Goal: Transaction & Acquisition: Book appointment/travel/reservation

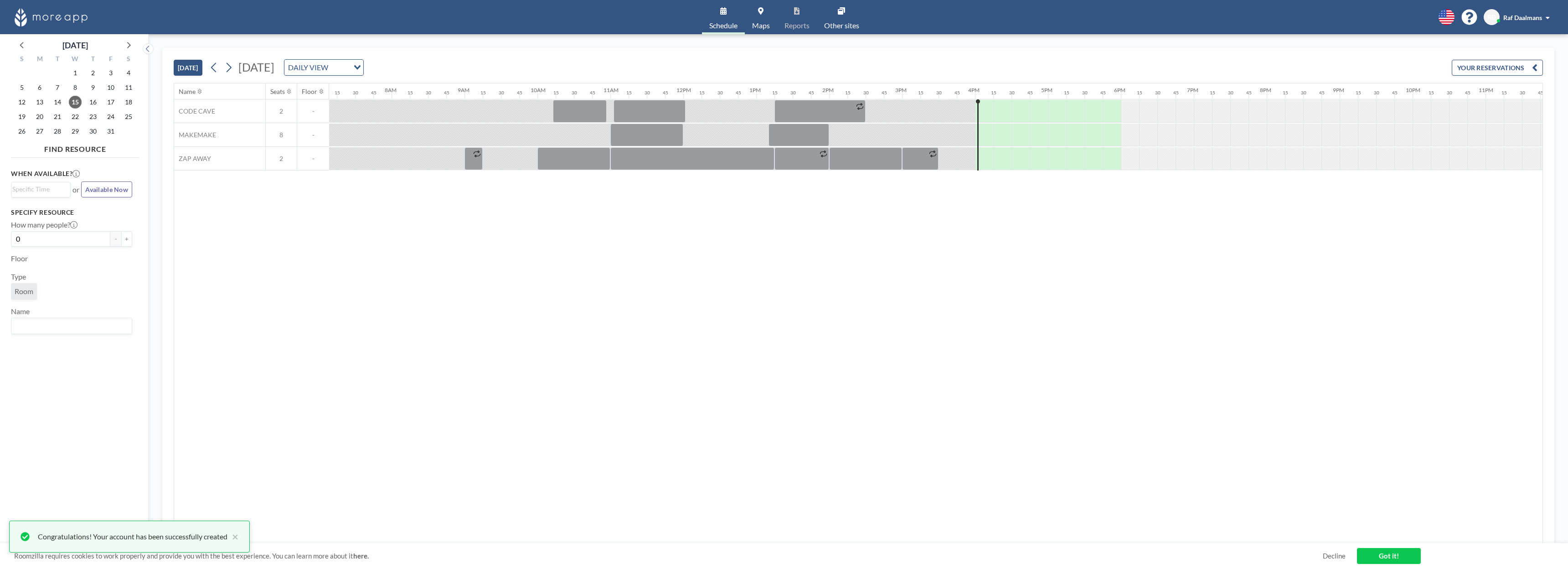
scroll to position [0, 538]
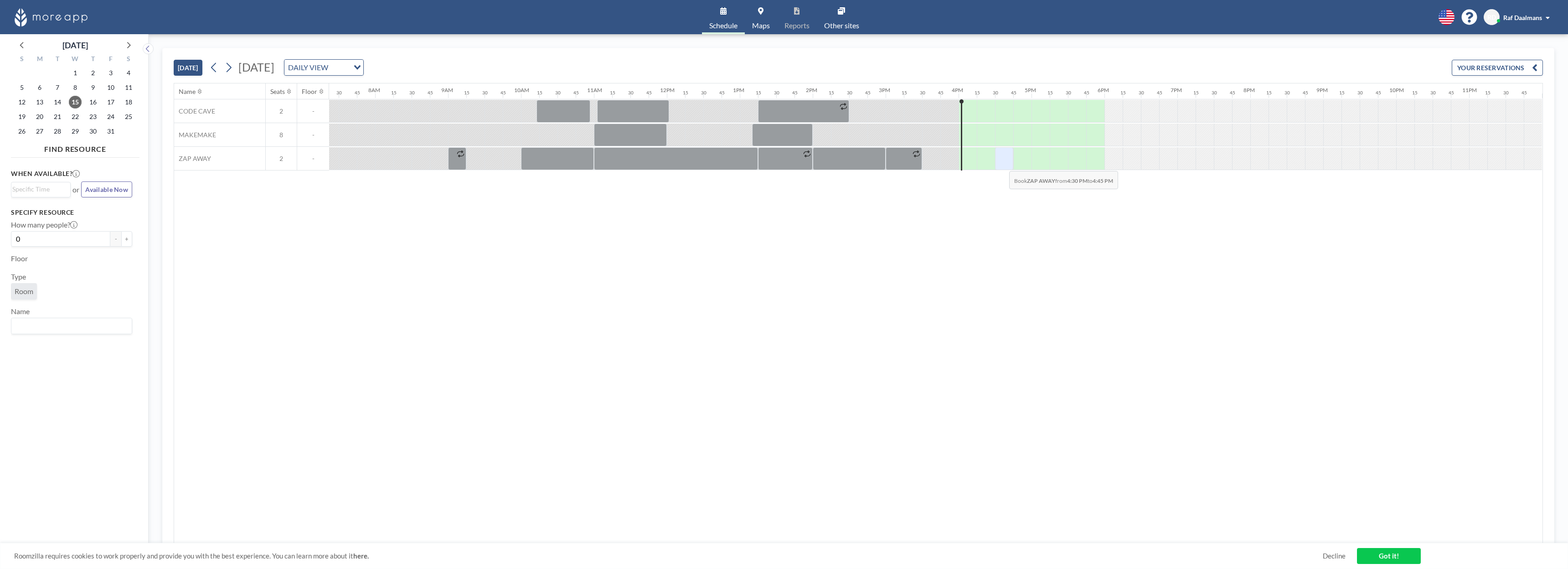
click at [1002, 164] on div at bounding box center [1004, 158] width 18 height 23
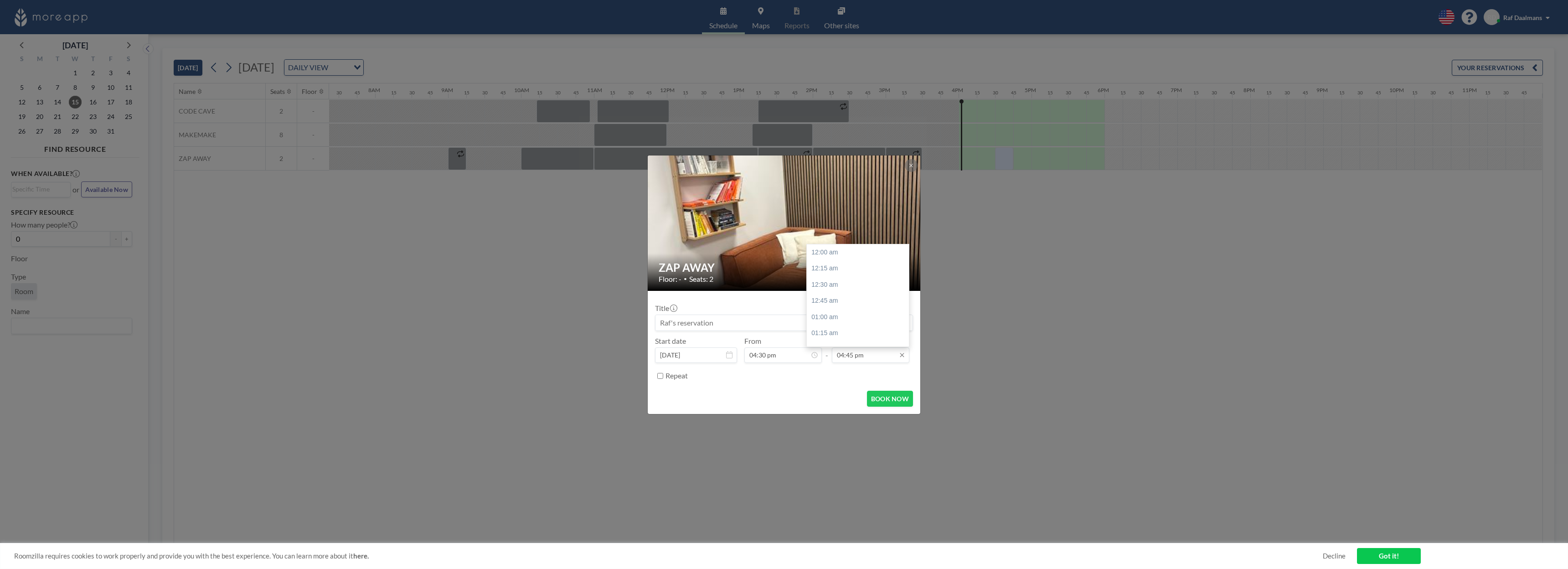
scroll to position [1087, 0]
click at [822, 272] on div "05:00 pm" at bounding box center [858, 268] width 102 height 16
type input "05:00 pm"
click at [875, 397] on button "BOOK NOW" at bounding box center [890, 399] width 46 height 16
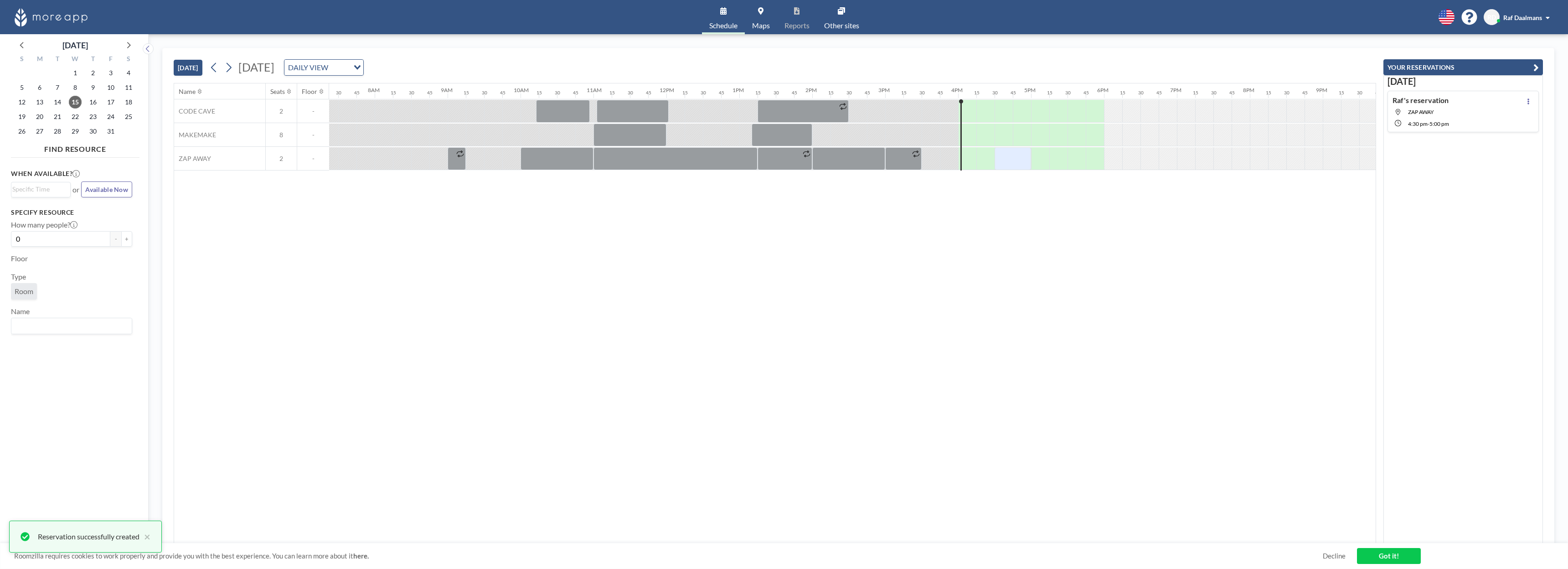
click at [1178, 444] on div "Name Seats Floor 12AM 15 30 45 1AM 15 30 45 2AM 15 30 45 3AM 15 30 45 4AM 15 30…" at bounding box center [775, 313] width 1202 height 460
click at [1382, 554] on link "Got it!" at bounding box center [1388, 556] width 64 height 16
click at [818, 373] on div "Name Seats Floor 12AM 15 30 45 1AM 15 30 45 2AM 15 30 45 3AM 15 30 45 4AM 15 30…" at bounding box center [775, 313] width 1202 height 460
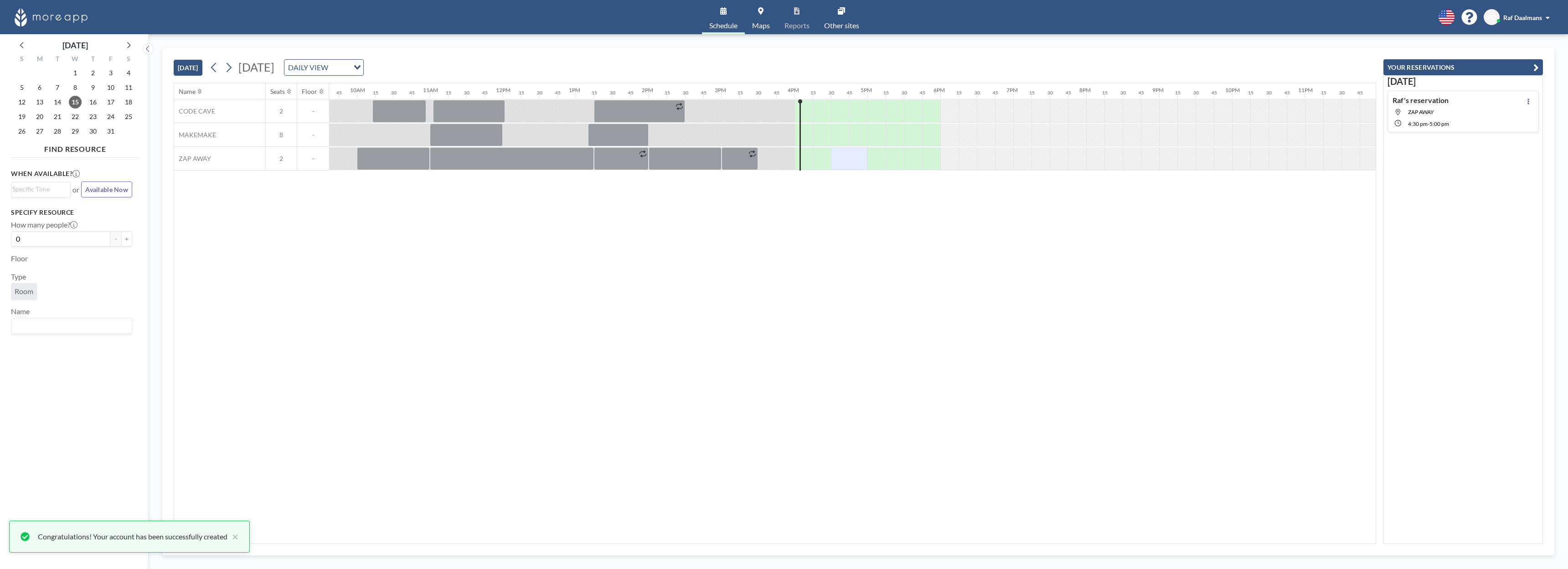
scroll to position [0, 705]
click at [1529, 101] on icon at bounding box center [1528, 102] width 2 height 6
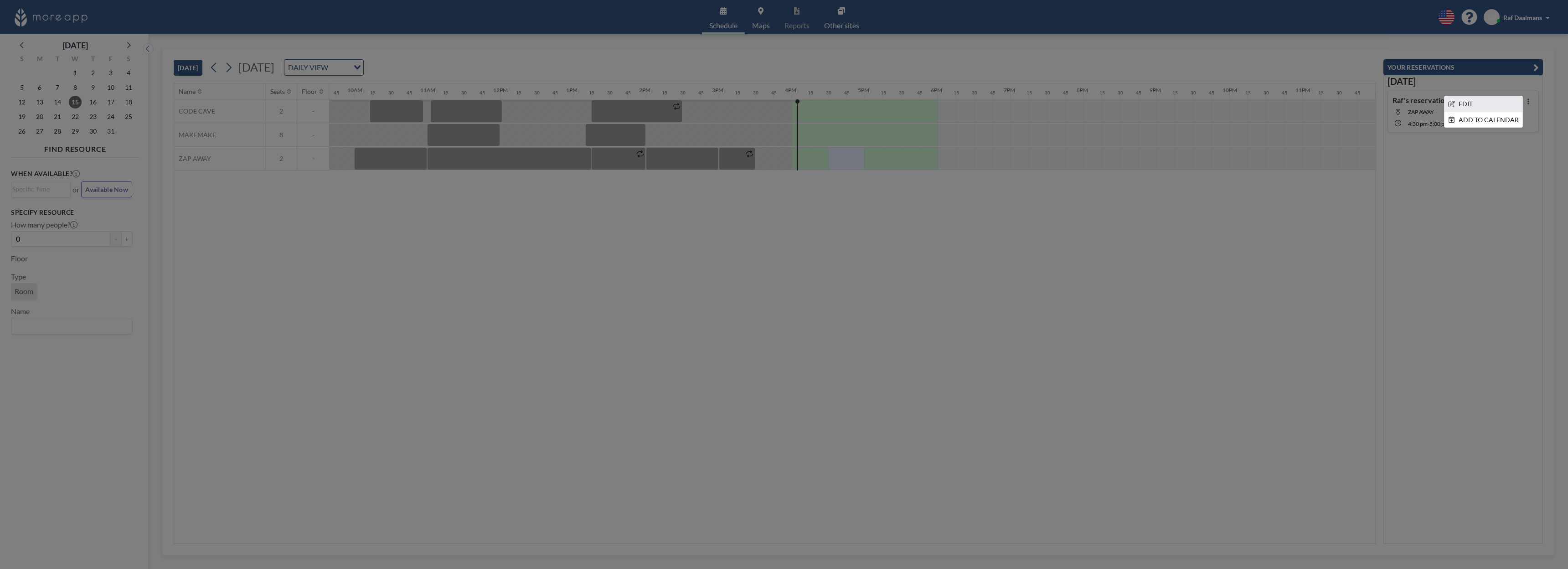
click at [1494, 108] on li "EDIT" at bounding box center [1483, 103] width 78 height 15
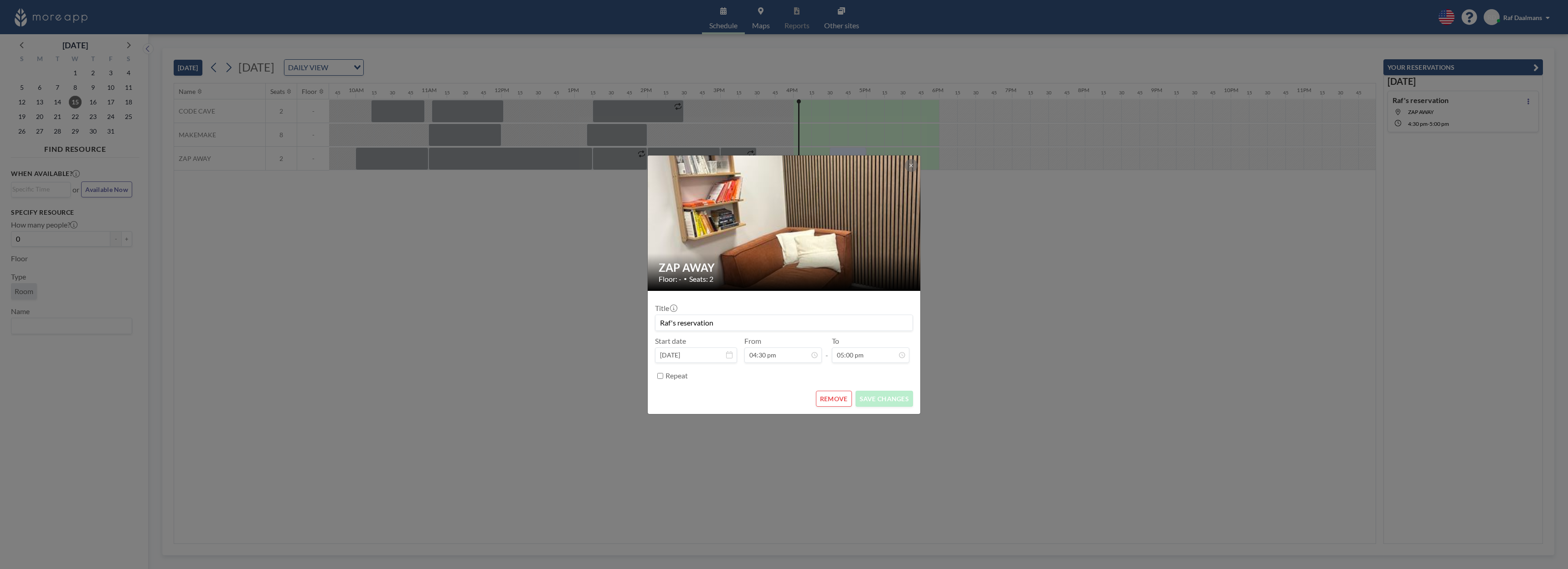
scroll to position [0, 705]
click at [835, 400] on button "REMOVE" at bounding box center [833, 399] width 36 height 16
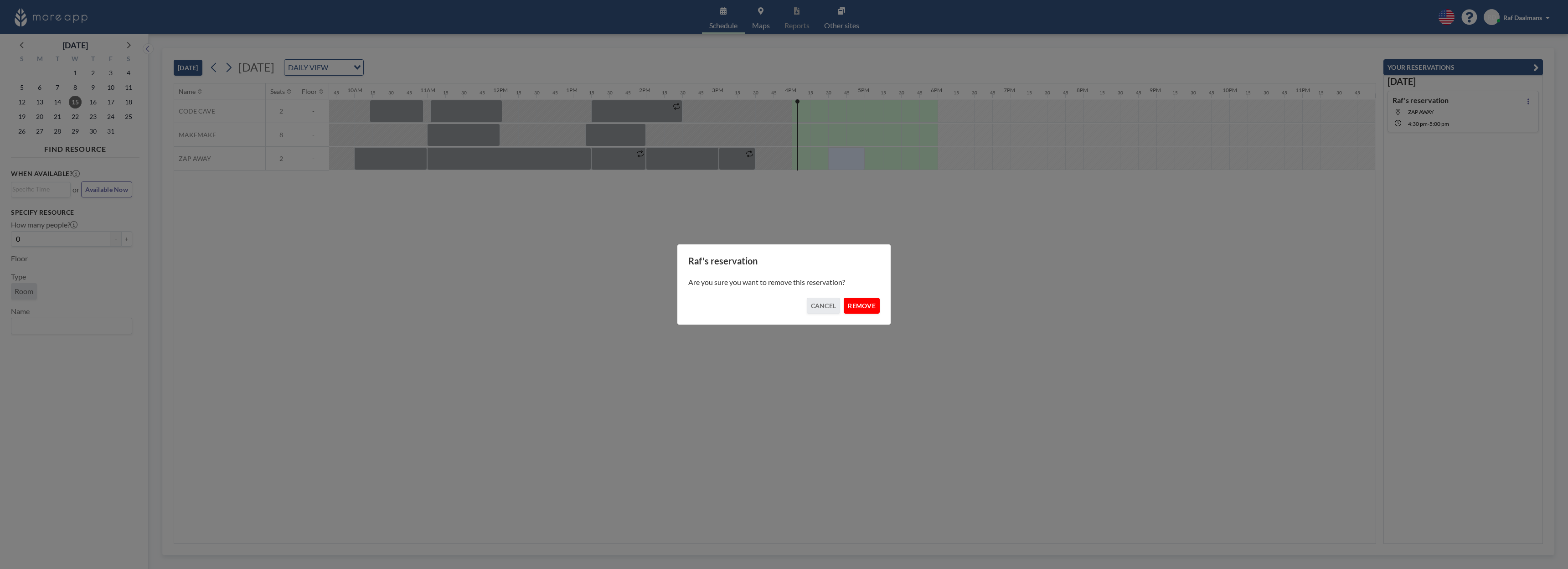
click at [874, 308] on button "REMOVE" at bounding box center [861, 305] width 36 height 16
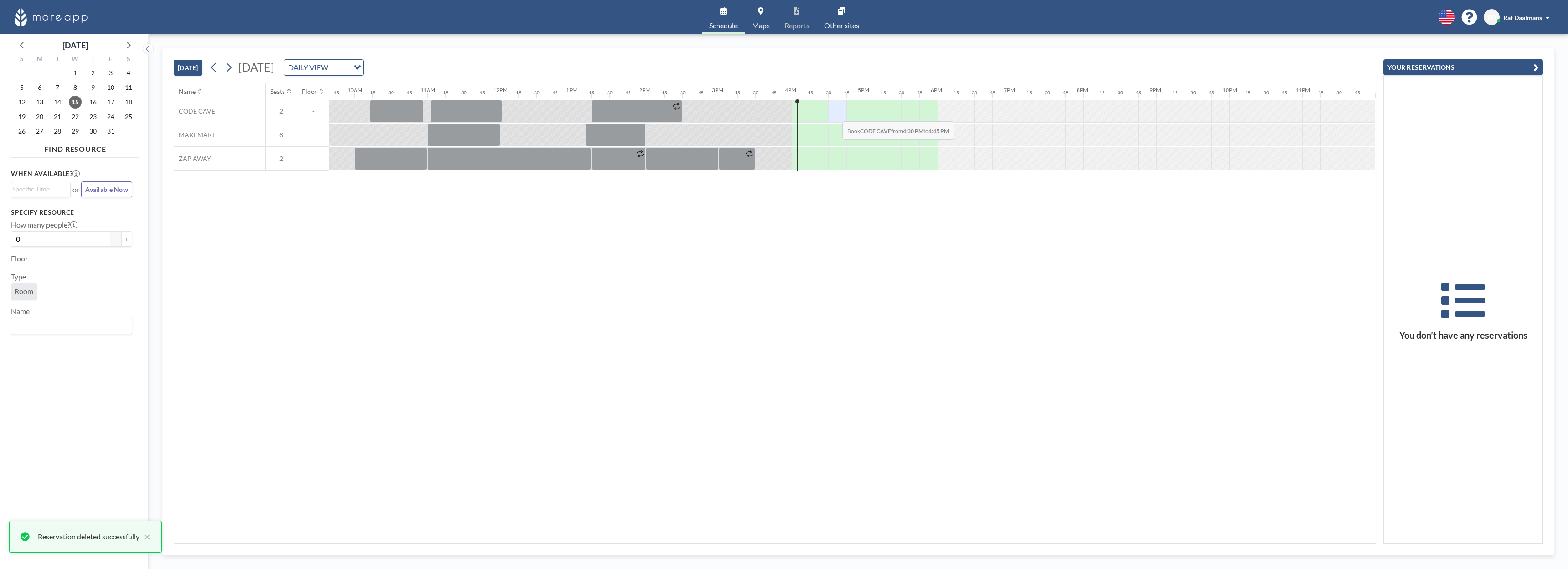
click at [835, 114] on div at bounding box center [838, 111] width 18 height 23
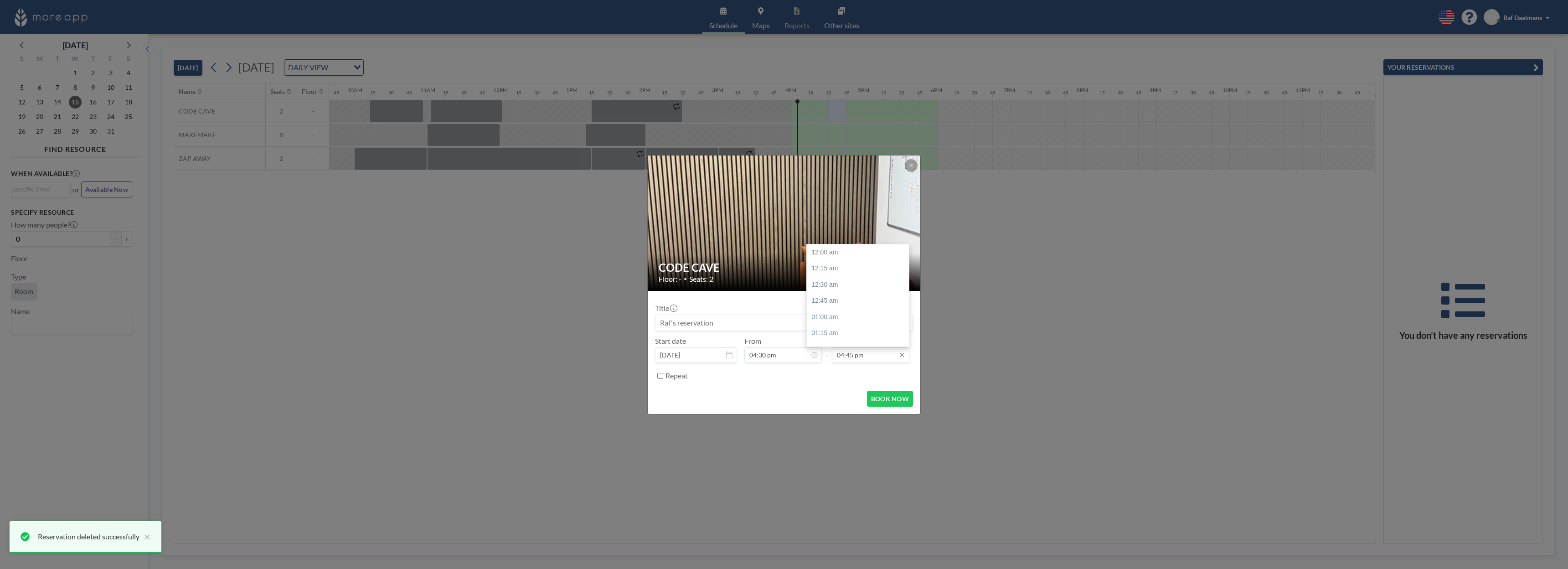
scroll to position [1087, 0]
click at [867, 354] on input "04:45 pm" at bounding box center [870, 355] width 77 height 15
click at [834, 265] on div "05:00 pm" at bounding box center [858, 268] width 102 height 16
type input "05:00 pm"
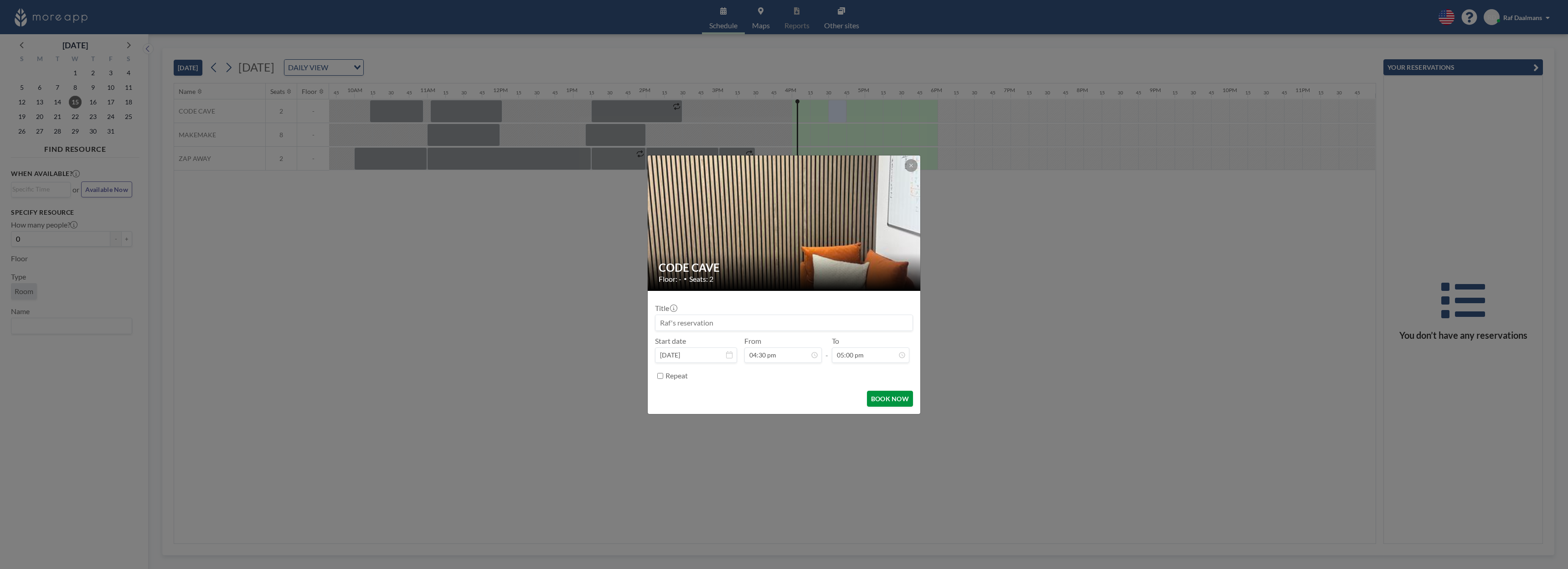
click at [893, 393] on button "BOOK NOW" at bounding box center [890, 399] width 46 height 16
